Goal: Obtain resource: Download file/media

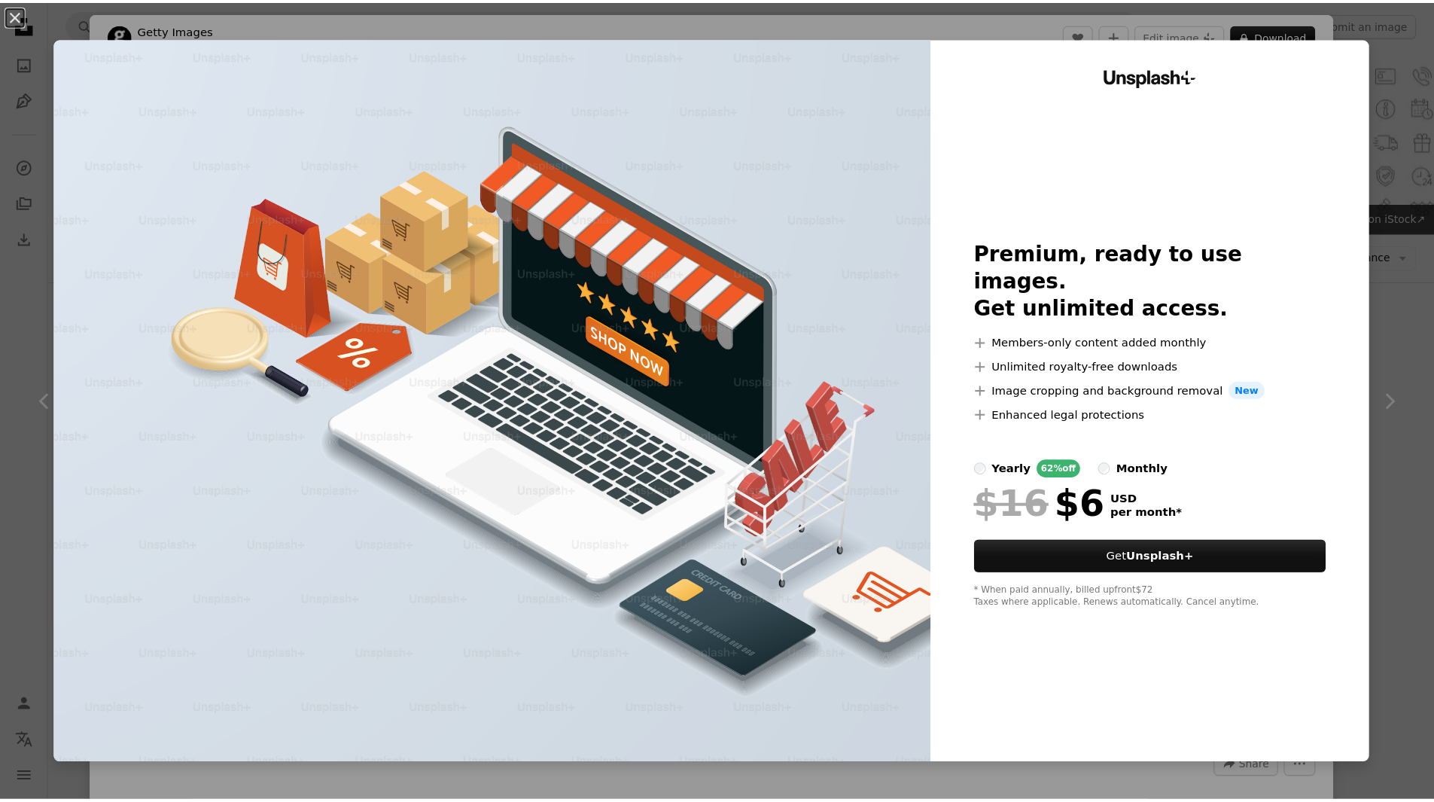
scroll to position [75, 0]
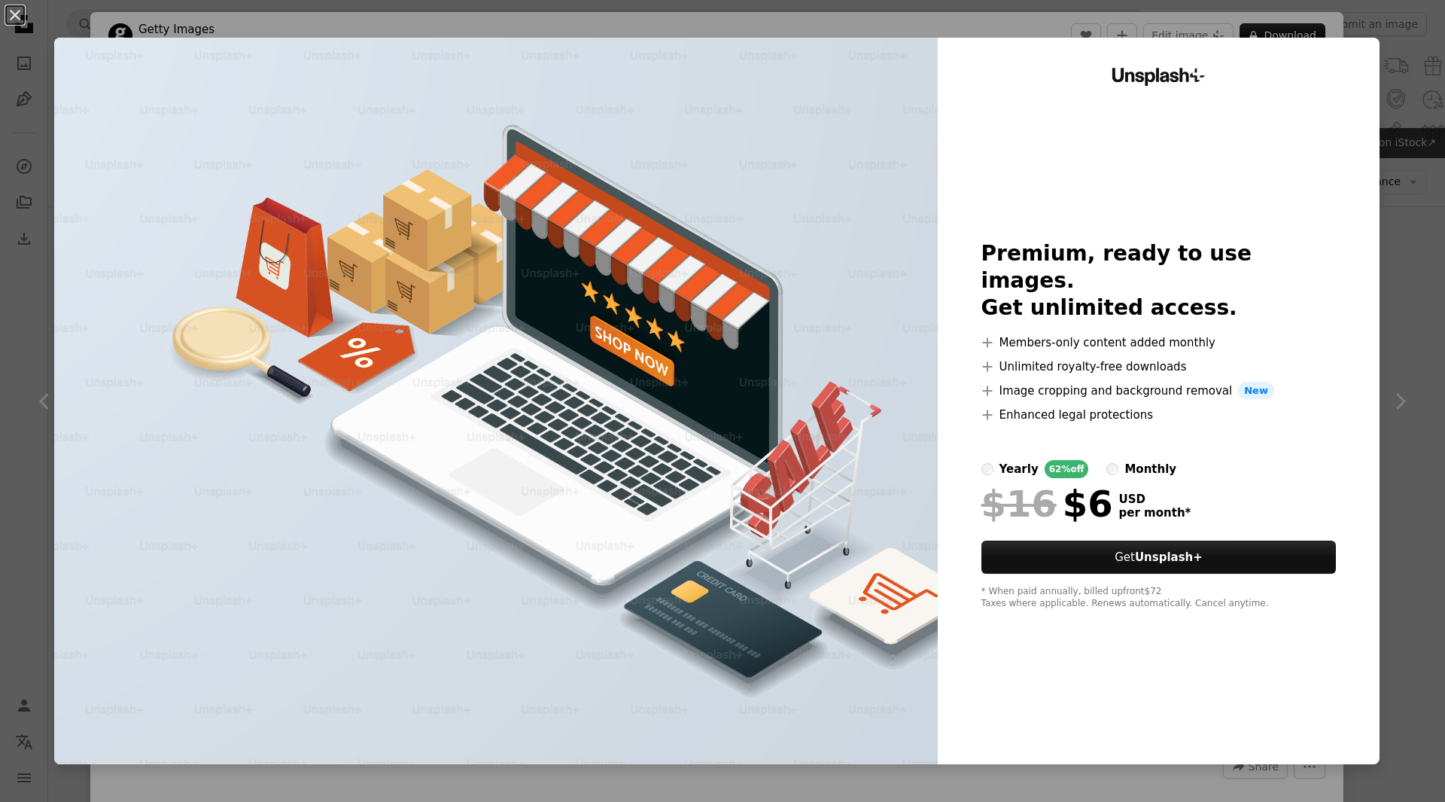
click at [1384, 315] on div "An X shape Unsplash+ Premium, ready to use images. Get unlimited access. A plus…" at bounding box center [722, 401] width 1445 height 802
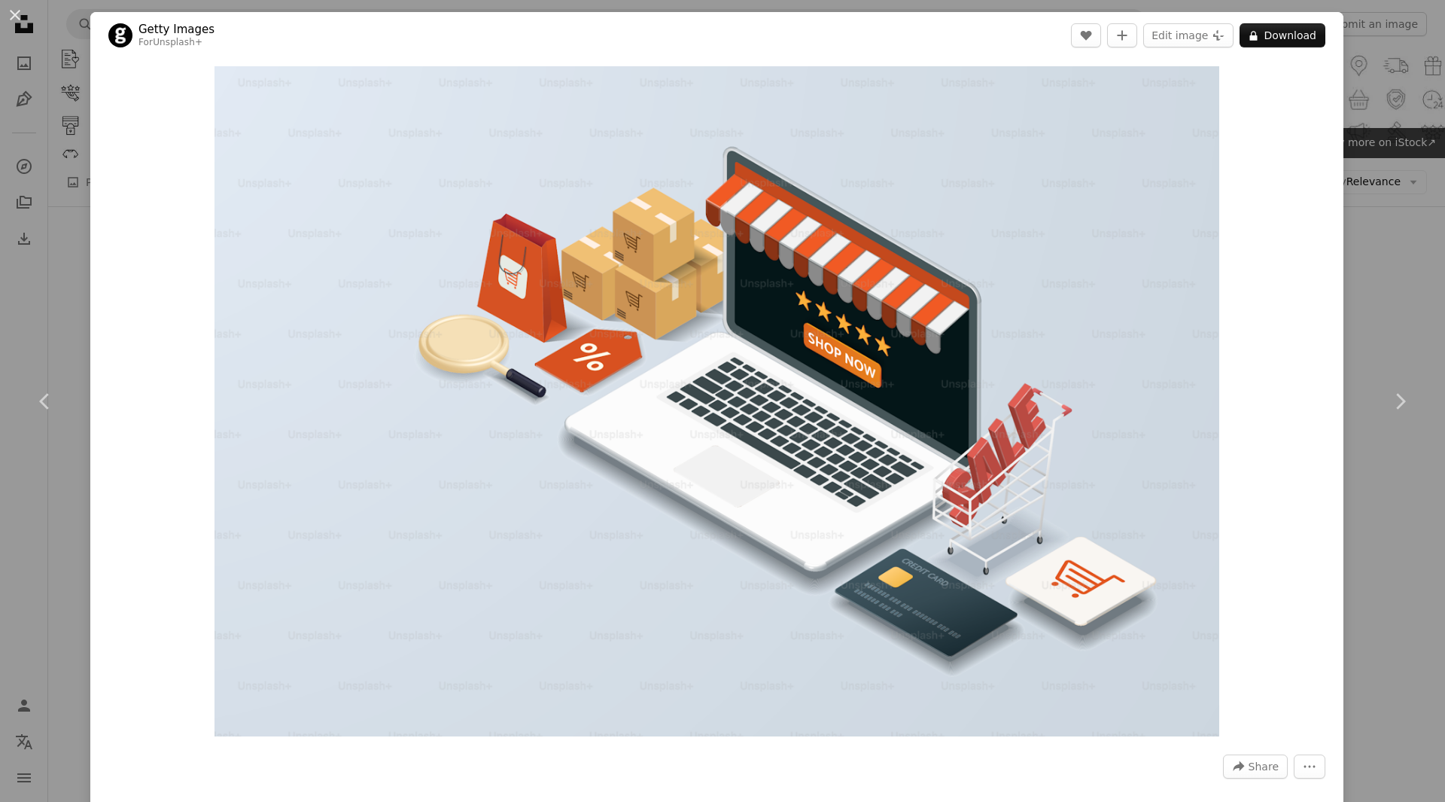
click at [1383, 254] on div "An X shape Chevron left Chevron right Getty Images For Unsplash+ A heart A plus…" at bounding box center [722, 401] width 1445 height 802
